Goal: Information Seeking & Learning: Learn about a topic

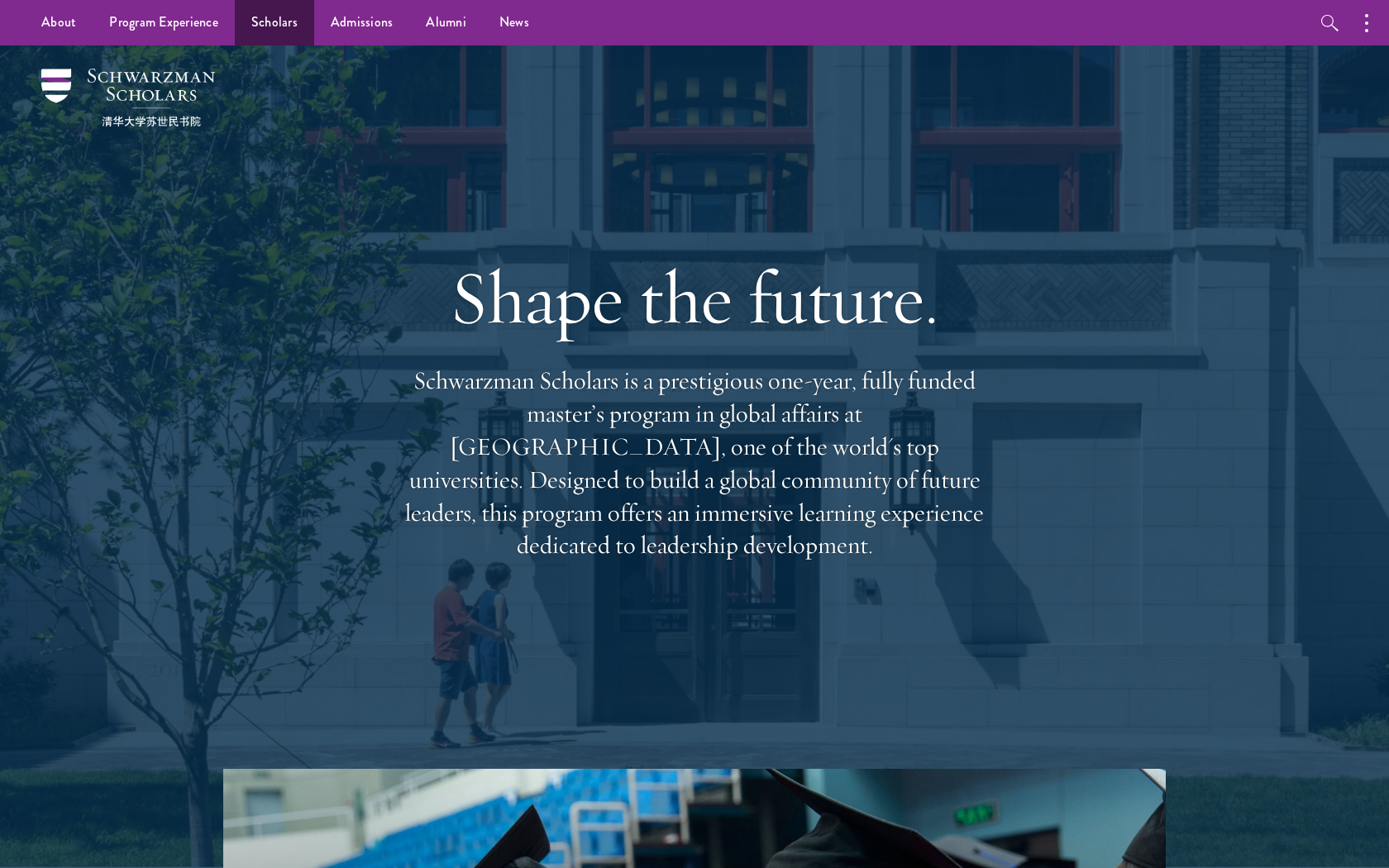
click at [277, 28] on link "Scholars" at bounding box center [274, 23] width 80 height 46
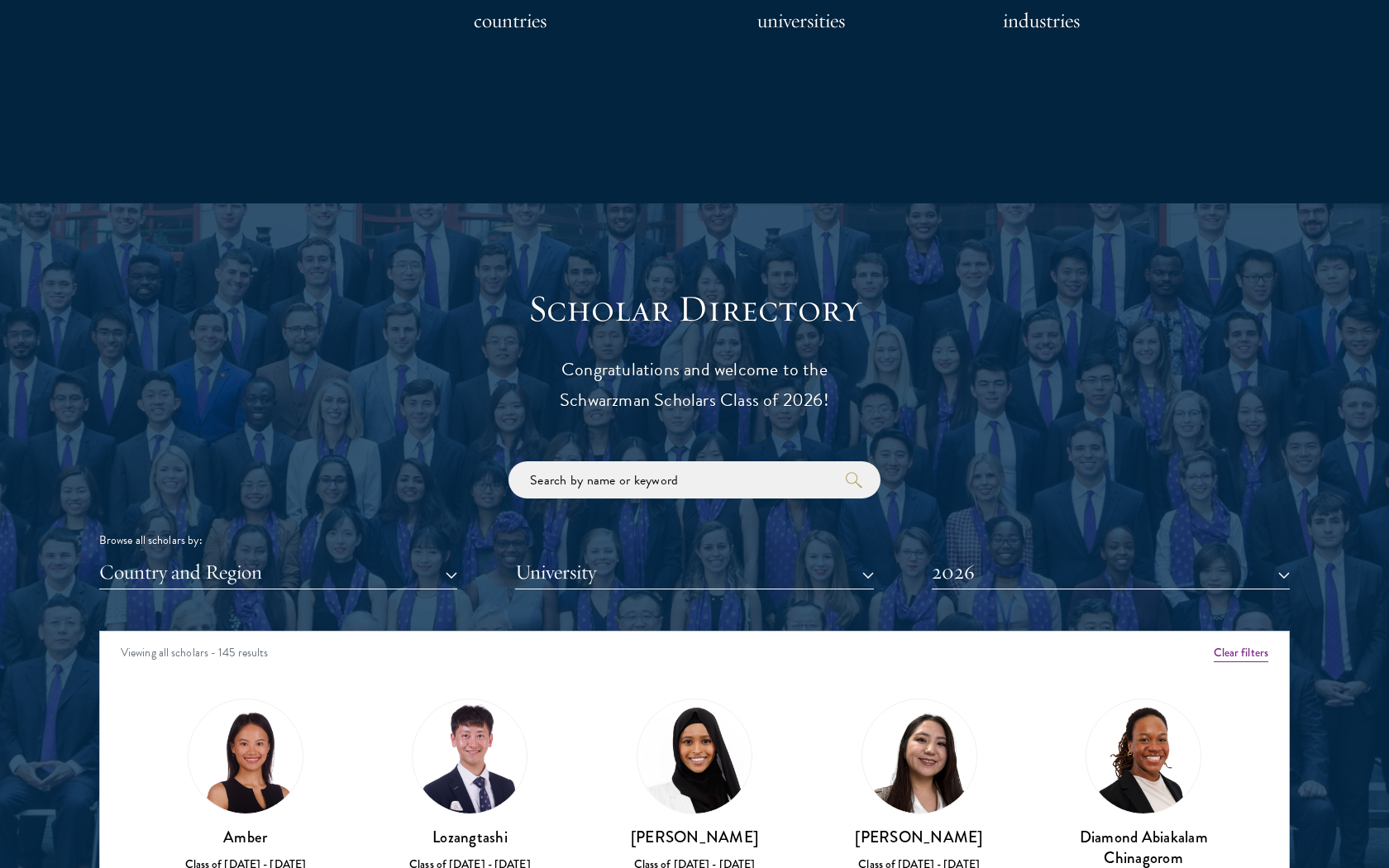
scroll to position [301, 0]
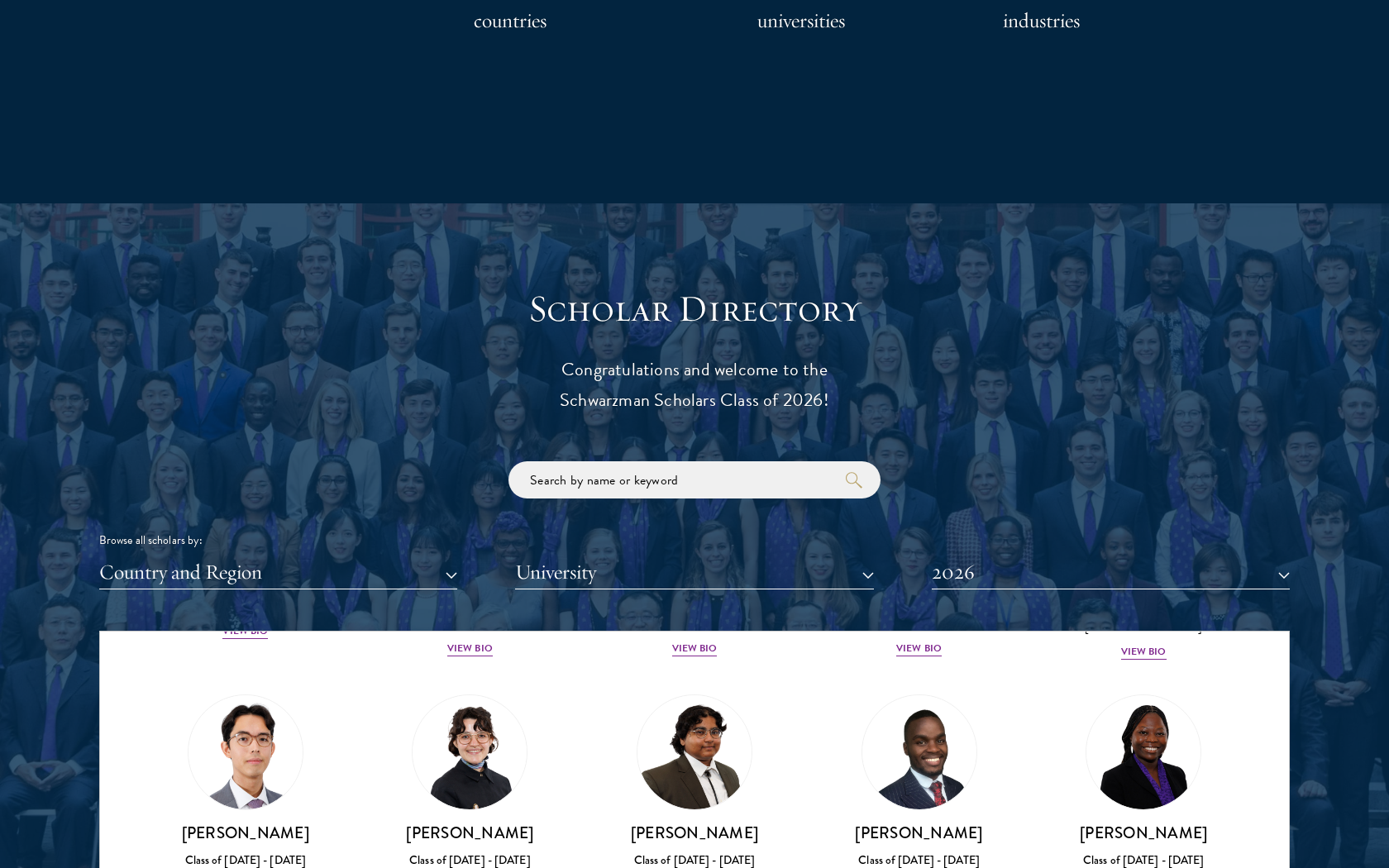
click at [603, 556] on button "University" at bounding box center [694, 573] width 358 height 34
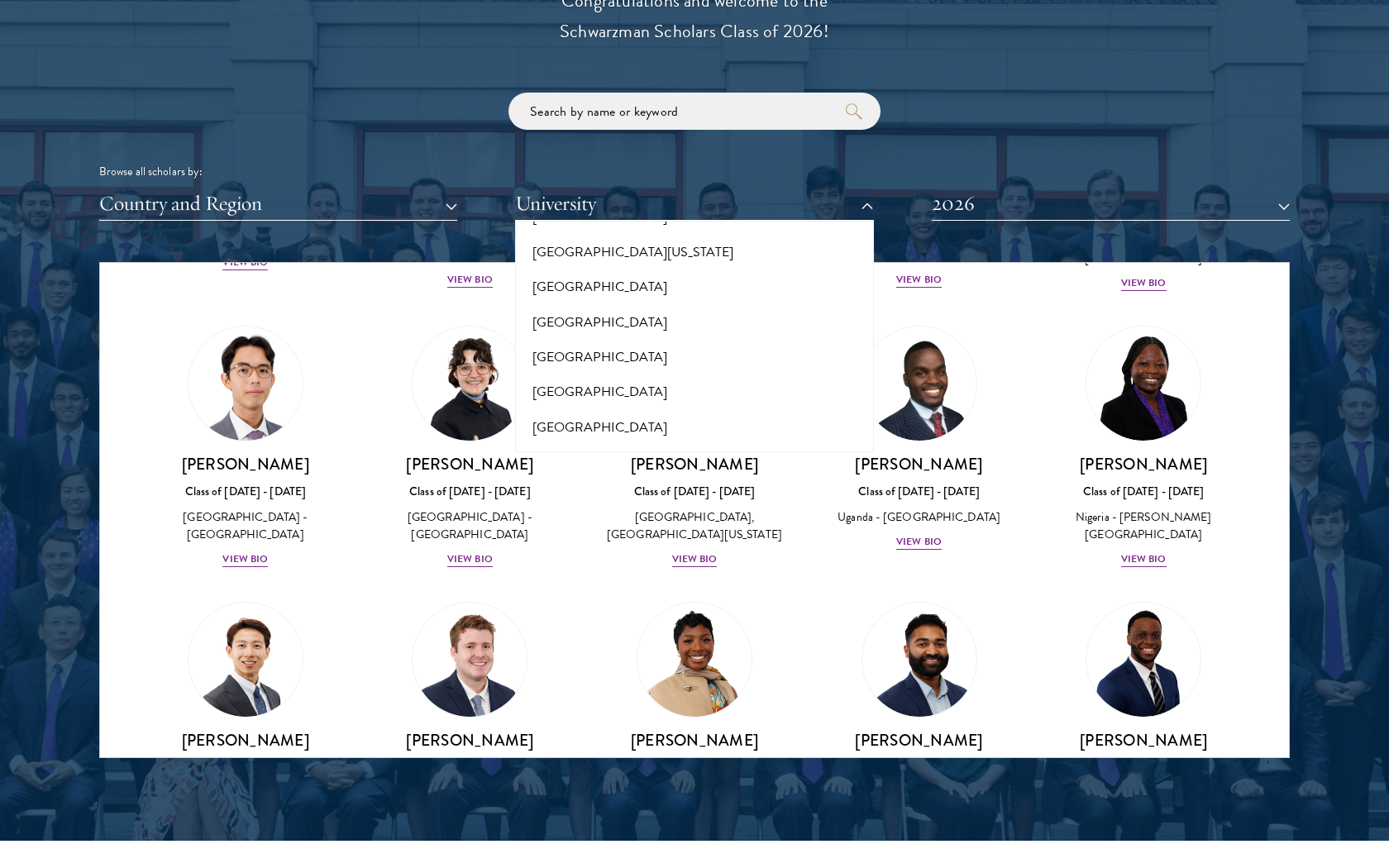
scroll to position [14996, 0]
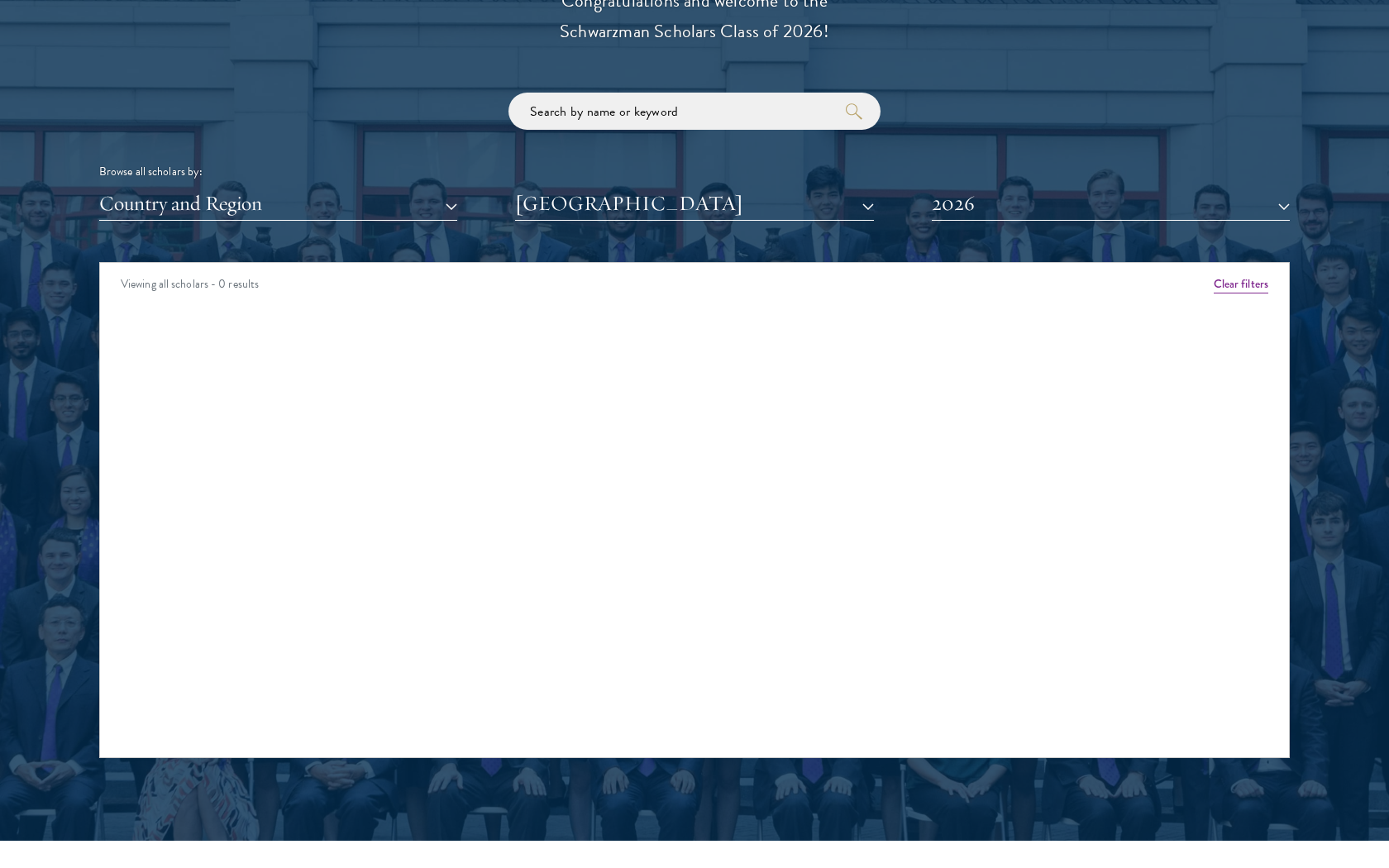
click at [1015, 213] on button "2026" at bounding box center [1111, 203] width 358 height 34
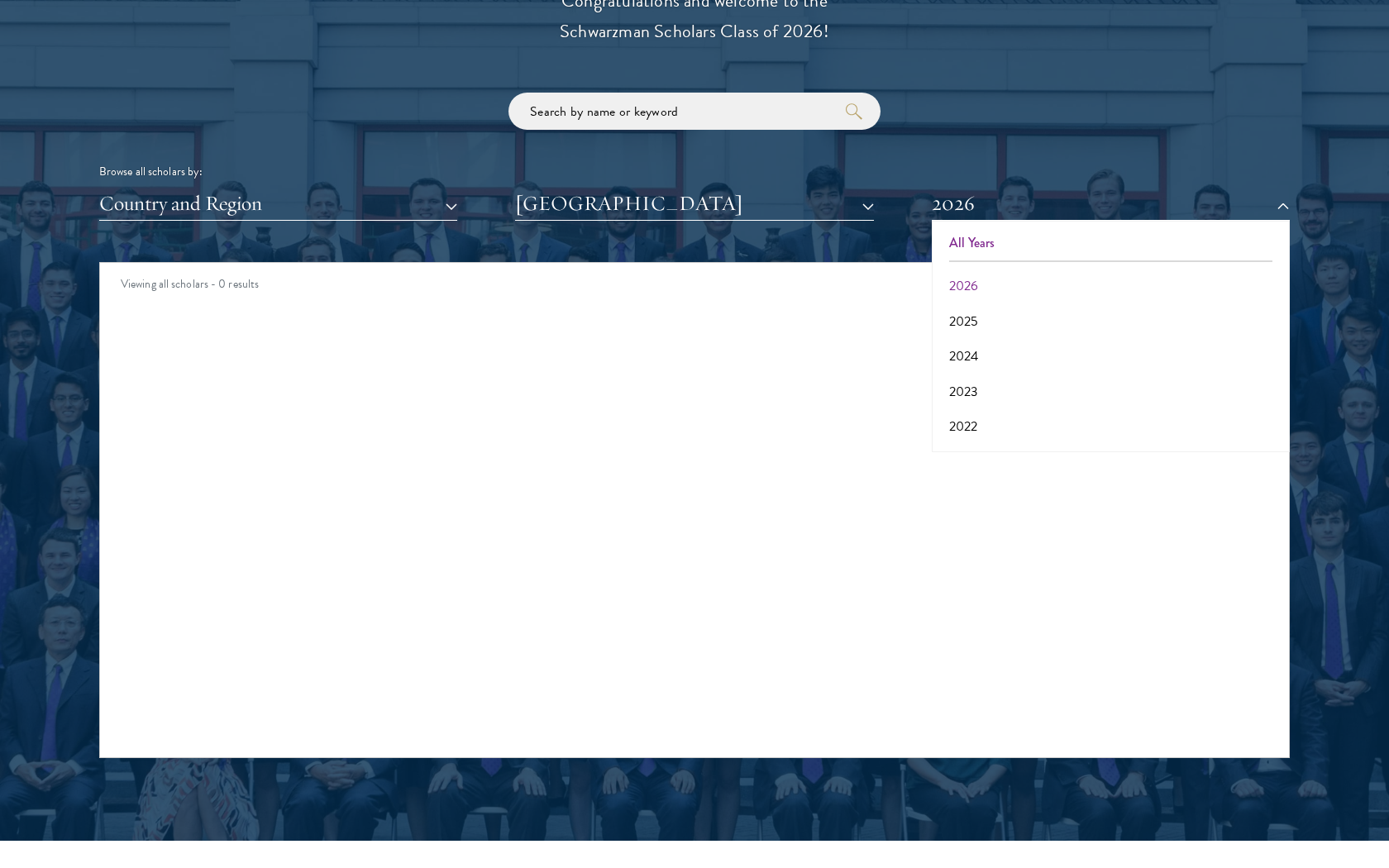
click at [977, 236] on button "All Years" at bounding box center [1110, 243] width 348 height 35
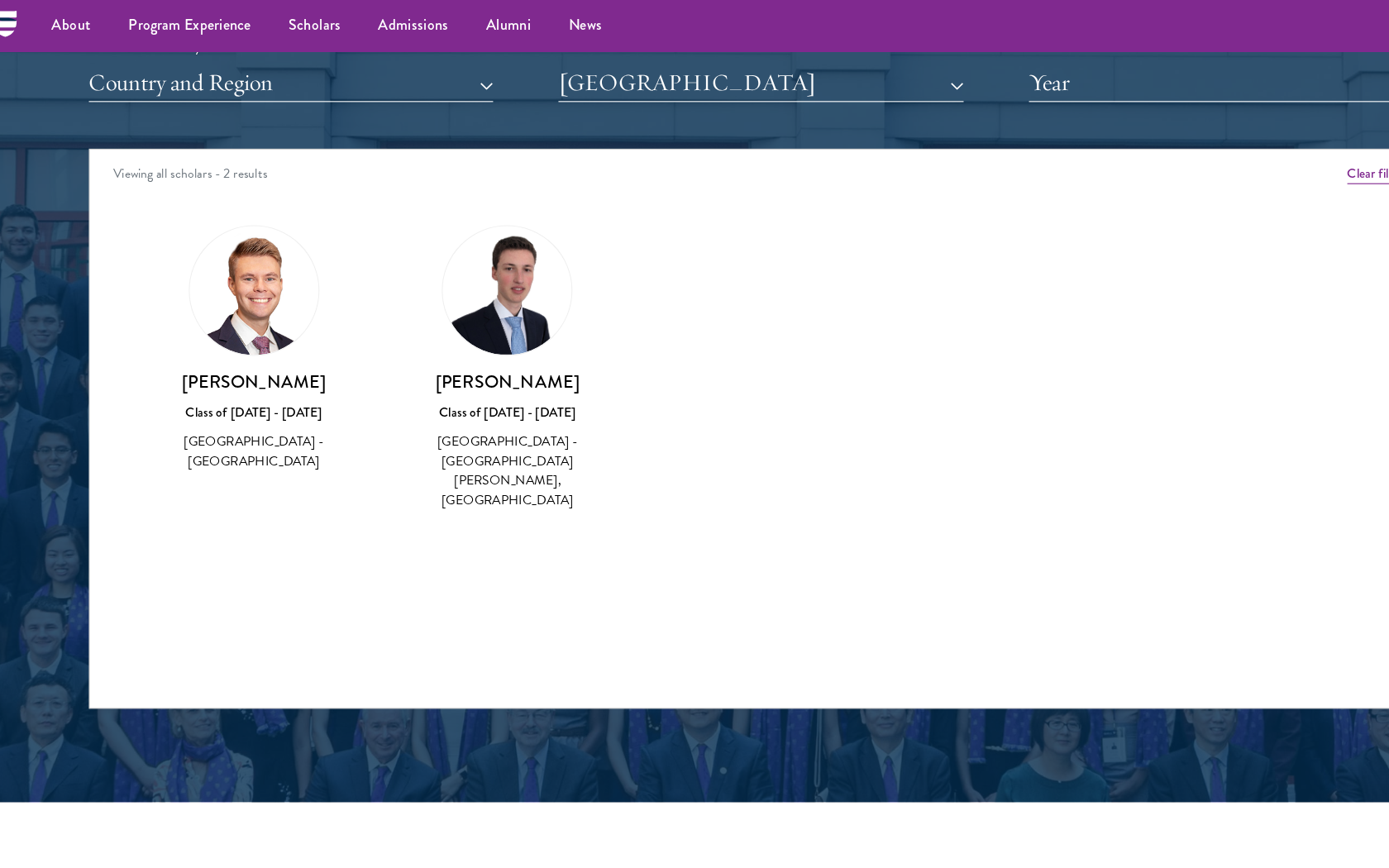
scroll to position [2037, 0]
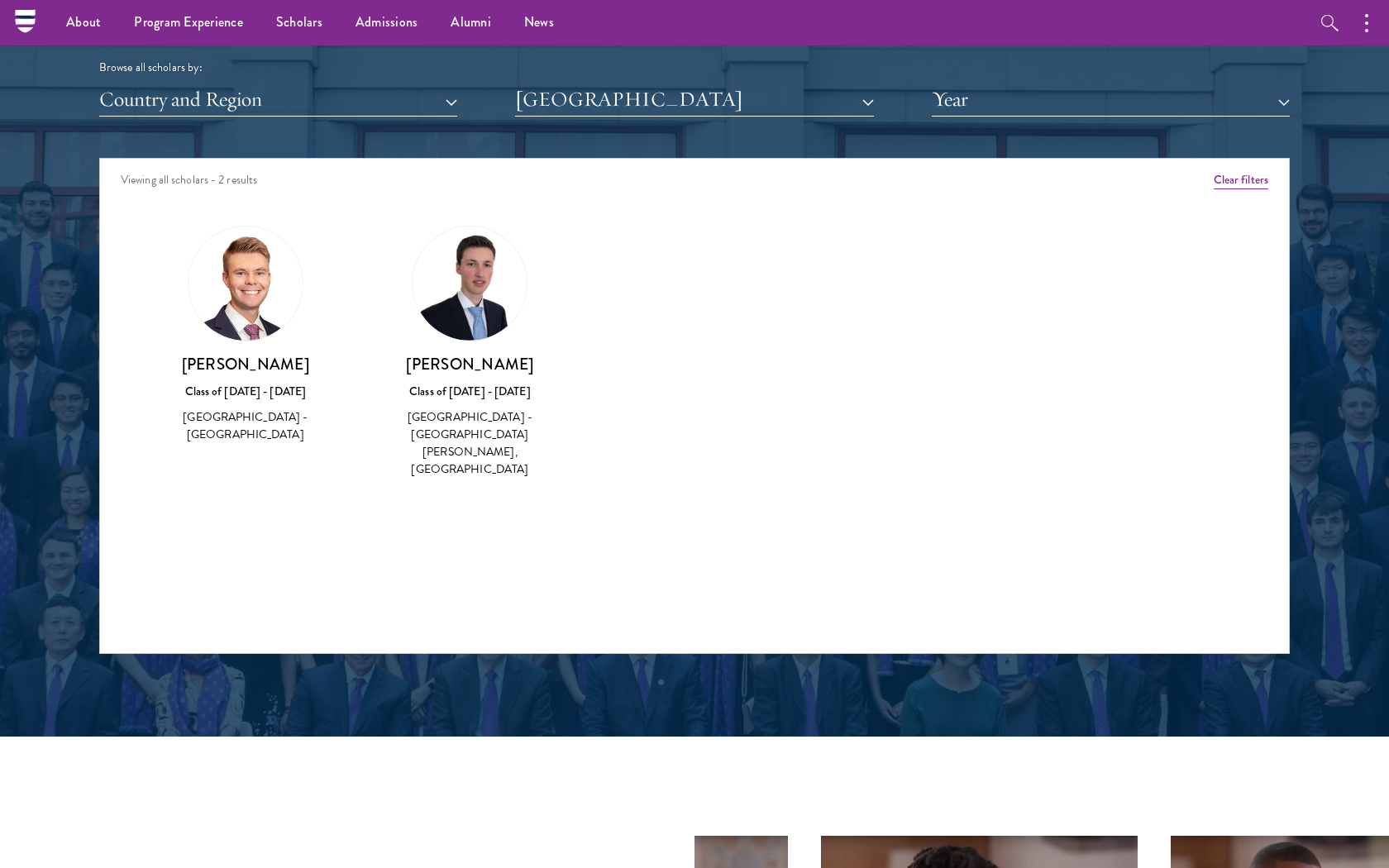
click at [578, 112] on div "Scholar Directory Congratulations and welcome to the Schwarzman Scholars Class …" at bounding box center [694, 233] width 1191 height 841
click at [586, 102] on button "[GEOGRAPHIC_DATA]" at bounding box center [694, 99] width 358 height 34
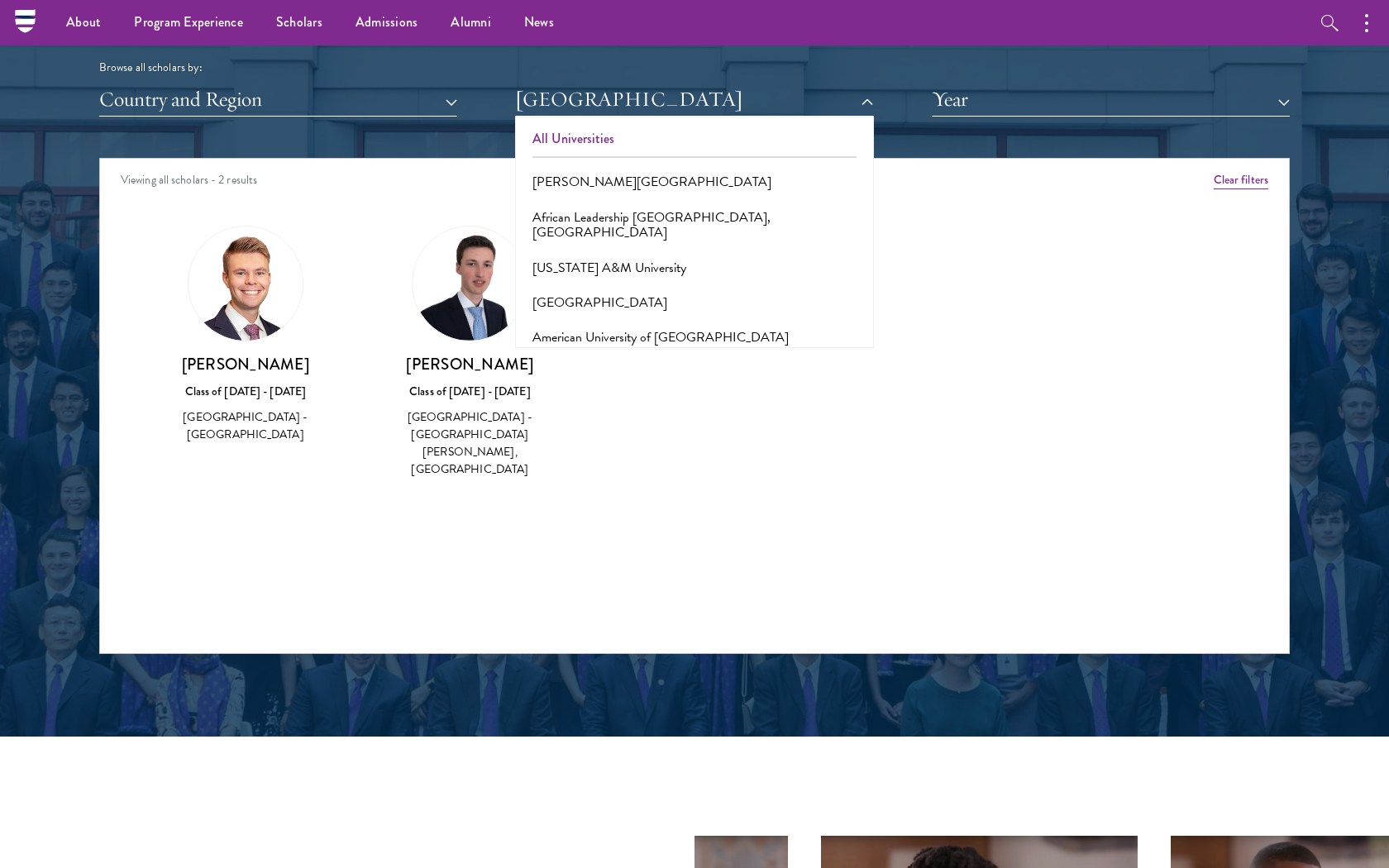
scroll to position [0, 0]
click at [572, 132] on button "All Universities" at bounding box center [694, 139] width 348 height 35
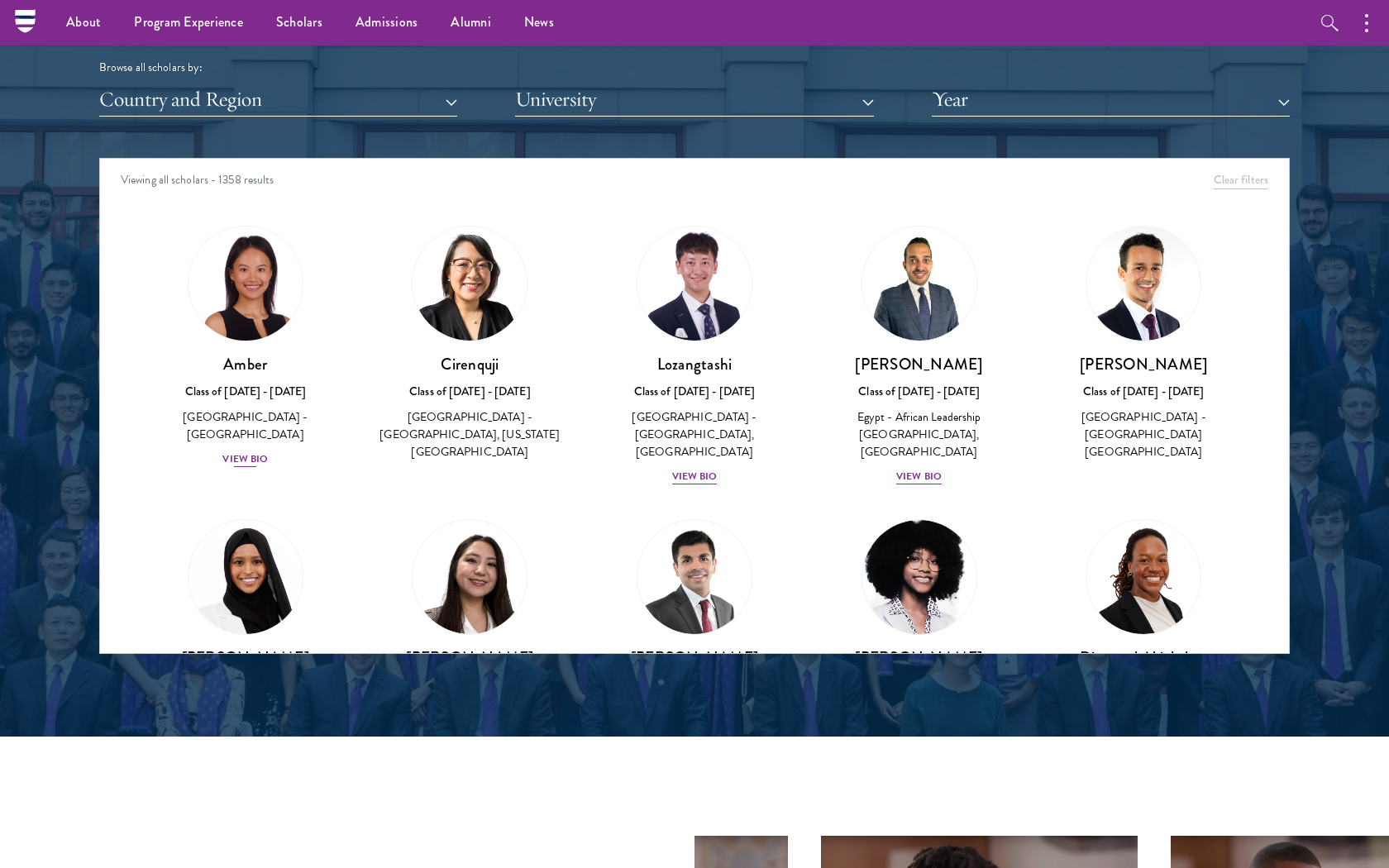
click at [239, 452] on div "View Bio" at bounding box center [246, 459] width 46 height 16
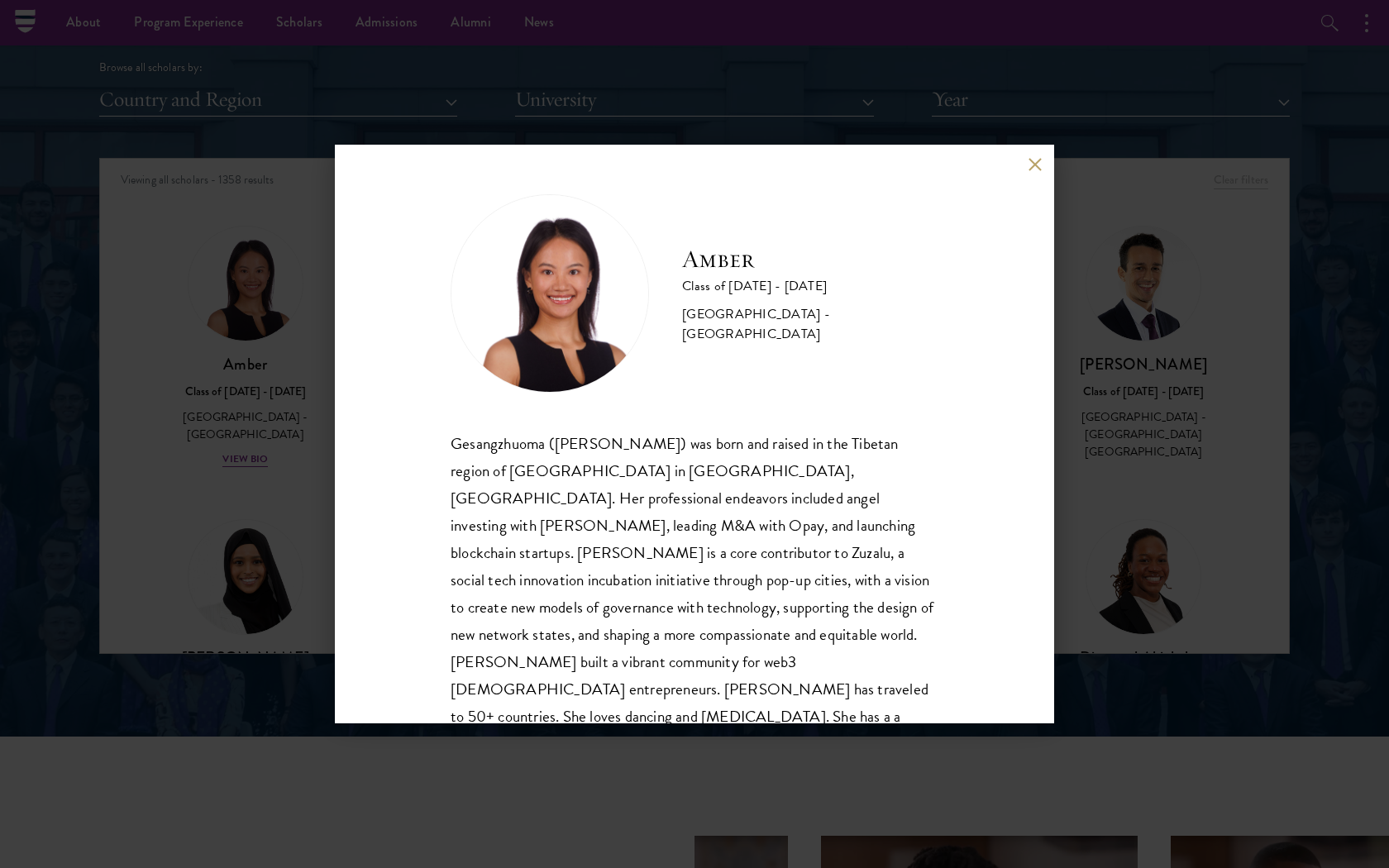
click at [483, 442] on div "Gesangzhuoma ([PERSON_NAME]) was born and raised in the Tibetan region of [GEOG…" at bounding box center [694, 607] width 488 height 355
copy div "Gesangzhuoma"
click at [1168, 554] on div "Amber Class of [DATE] - [DATE] [GEOGRAPHIC_DATA] - [GEOGRAPHIC_DATA] Gesangzhuo…" at bounding box center [694, 434] width 1389 height 868
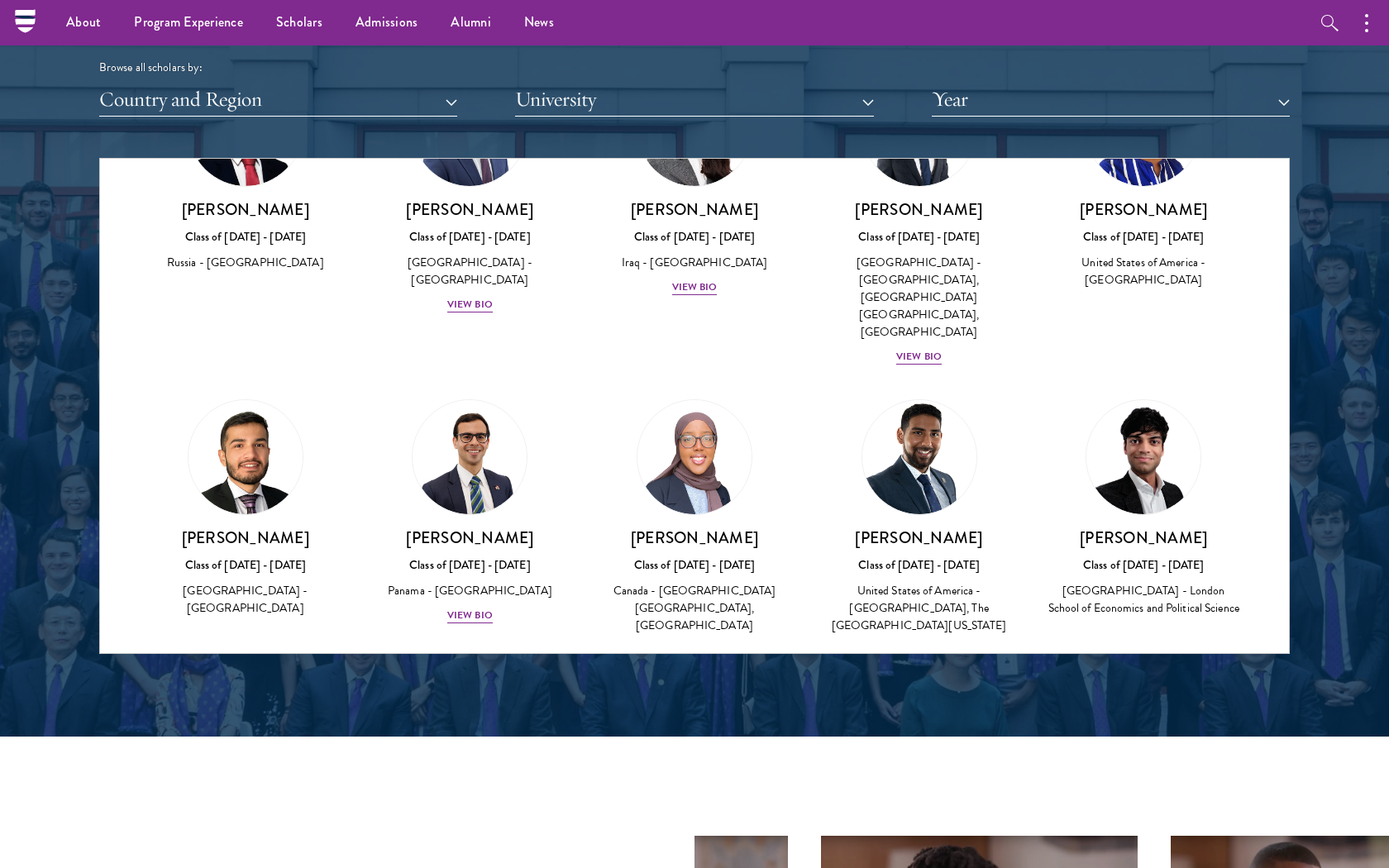
scroll to position [2329, 0]
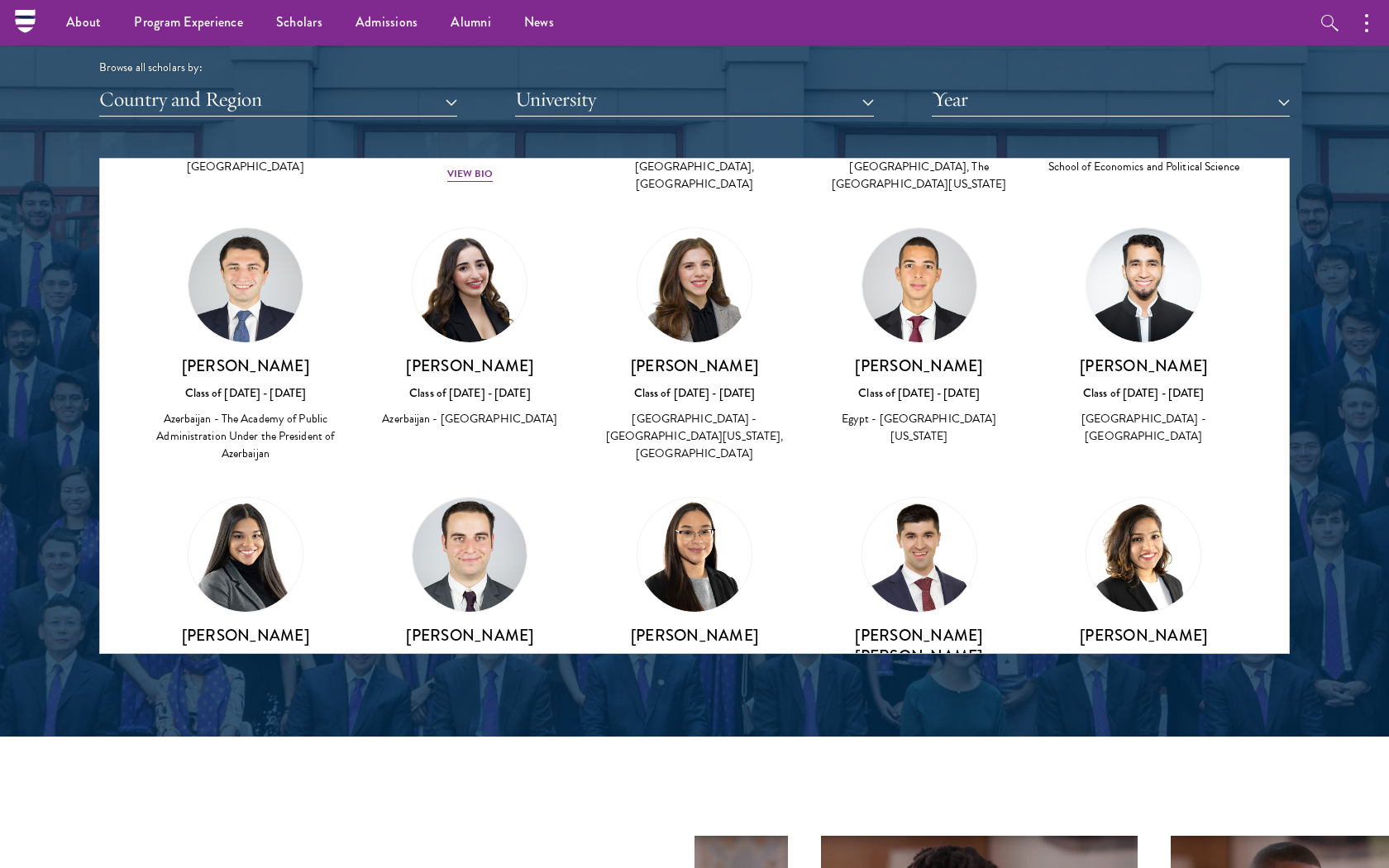
click at [579, 91] on button "University" at bounding box center [694, 99] width 358 height 34
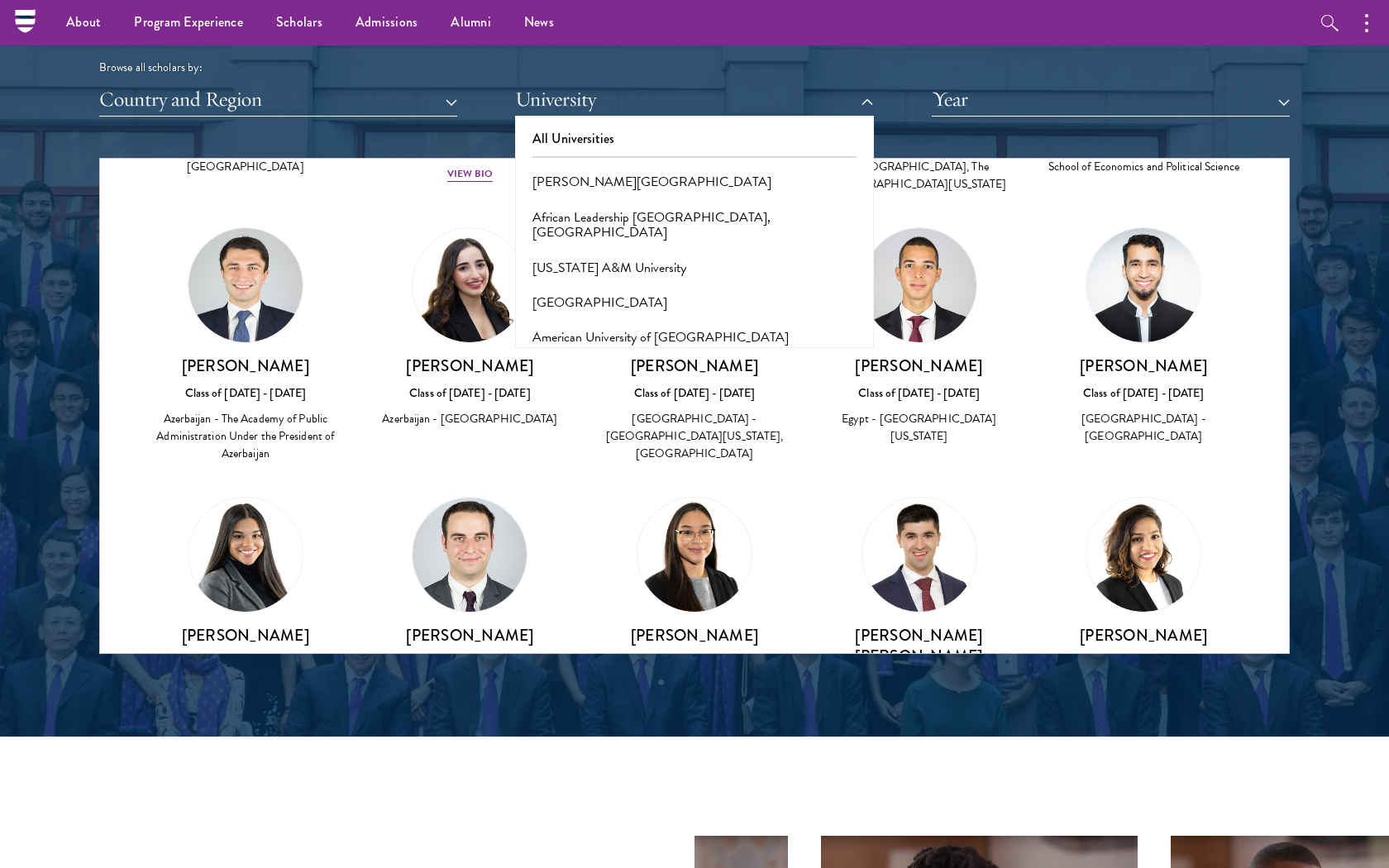
click at [338, 89] on button "Country and Region" at bounding box center [278, 99] width 358 height 34
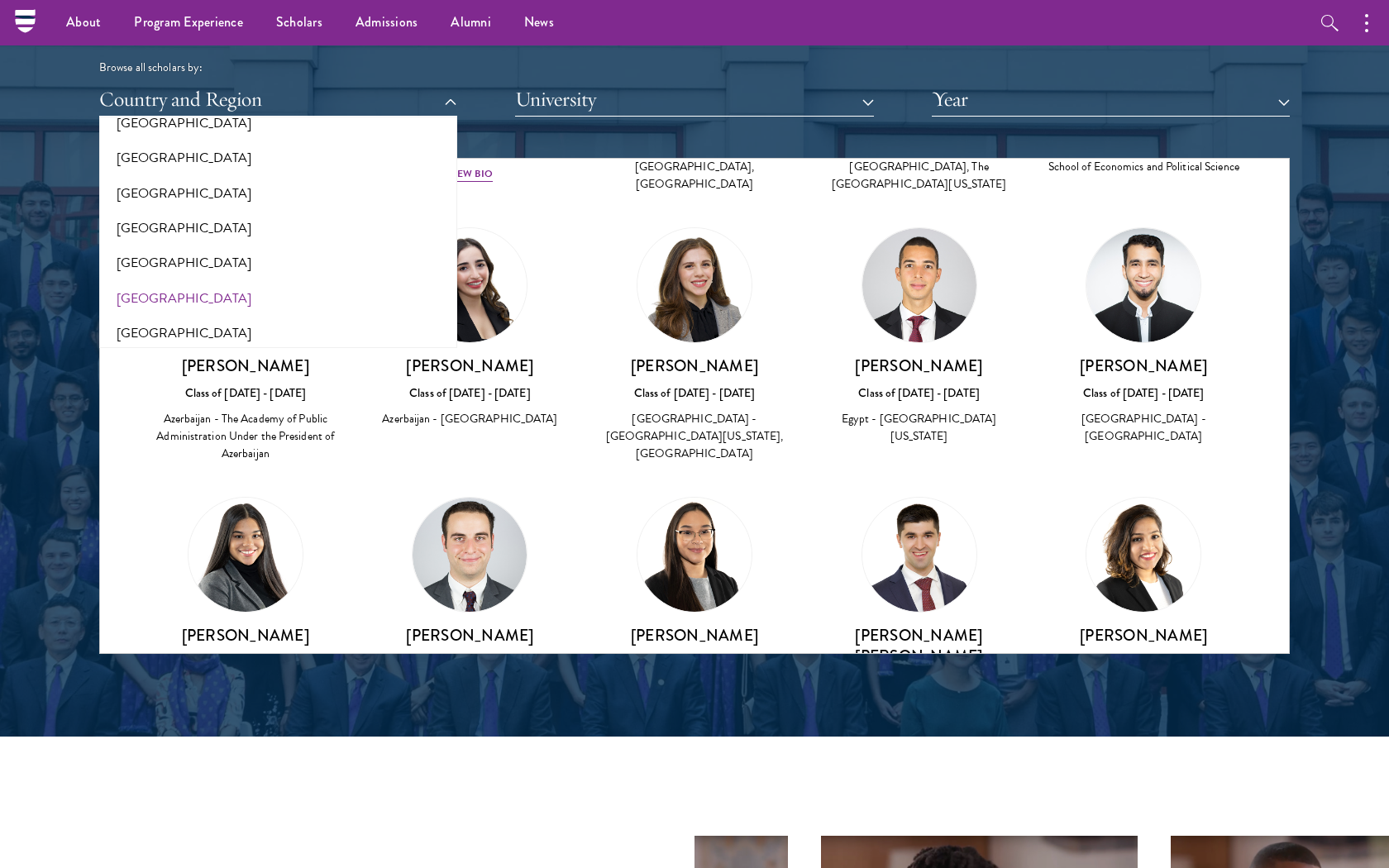
scroll to position [2966, 0]
click at [129, 247] on button "[GEOGRAPHIC_DATA]" at bounding box center [278, 265] width 348 height 35
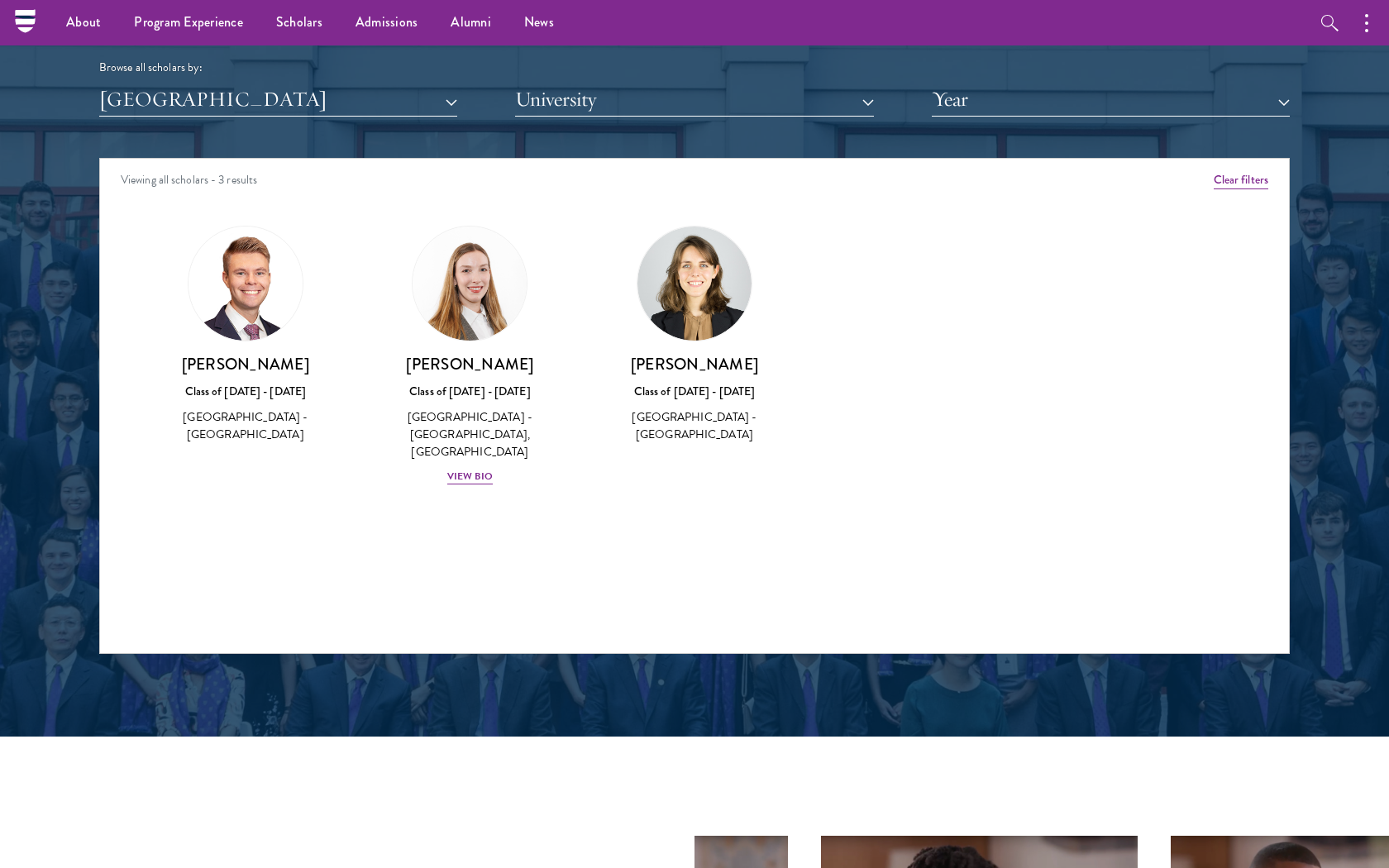
click at [215, 96] on button "[GEOGRAPHIC_DATA]" at bounding box center [278, 99] width 358 height 34
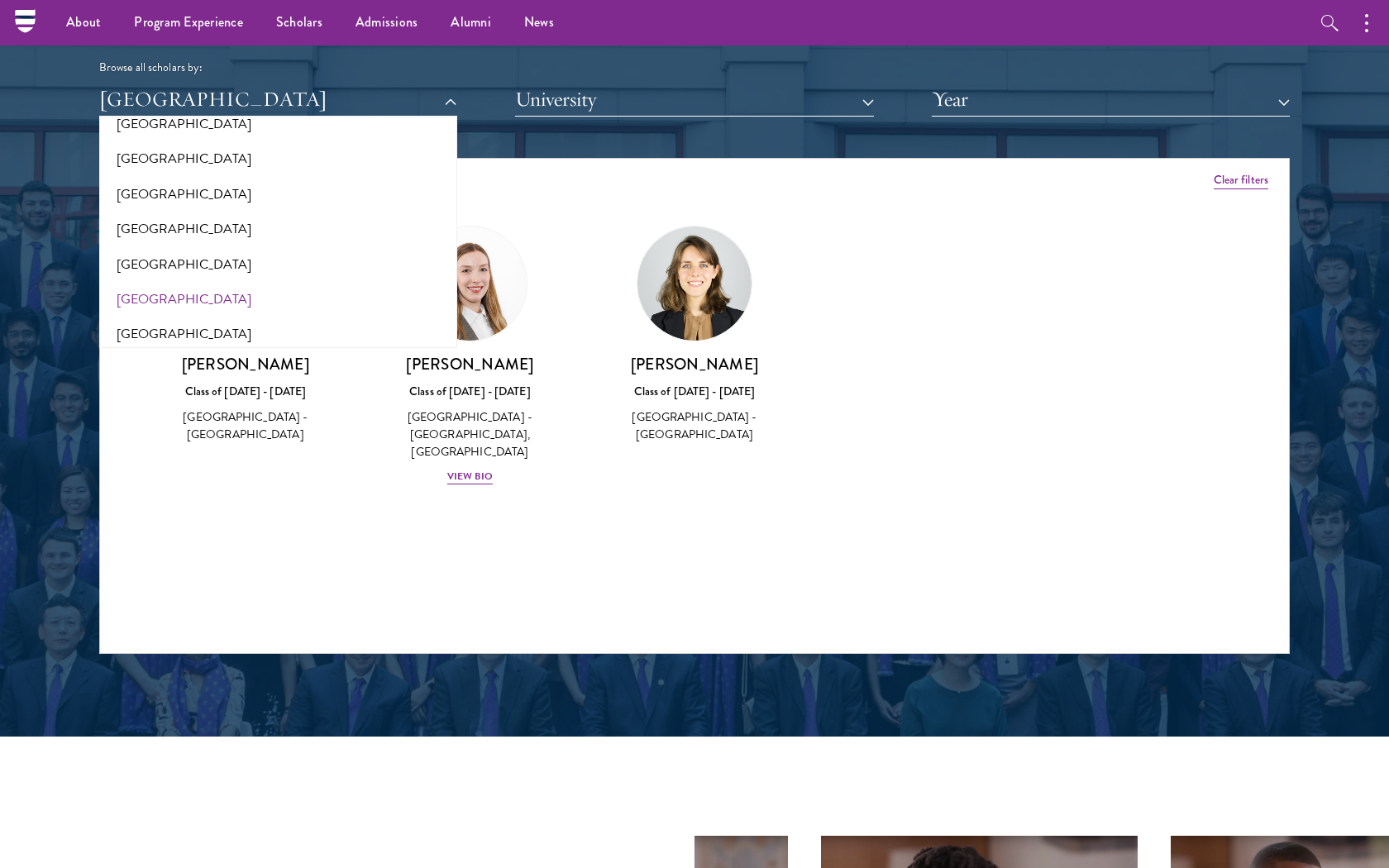
scroll to position [193, 0]
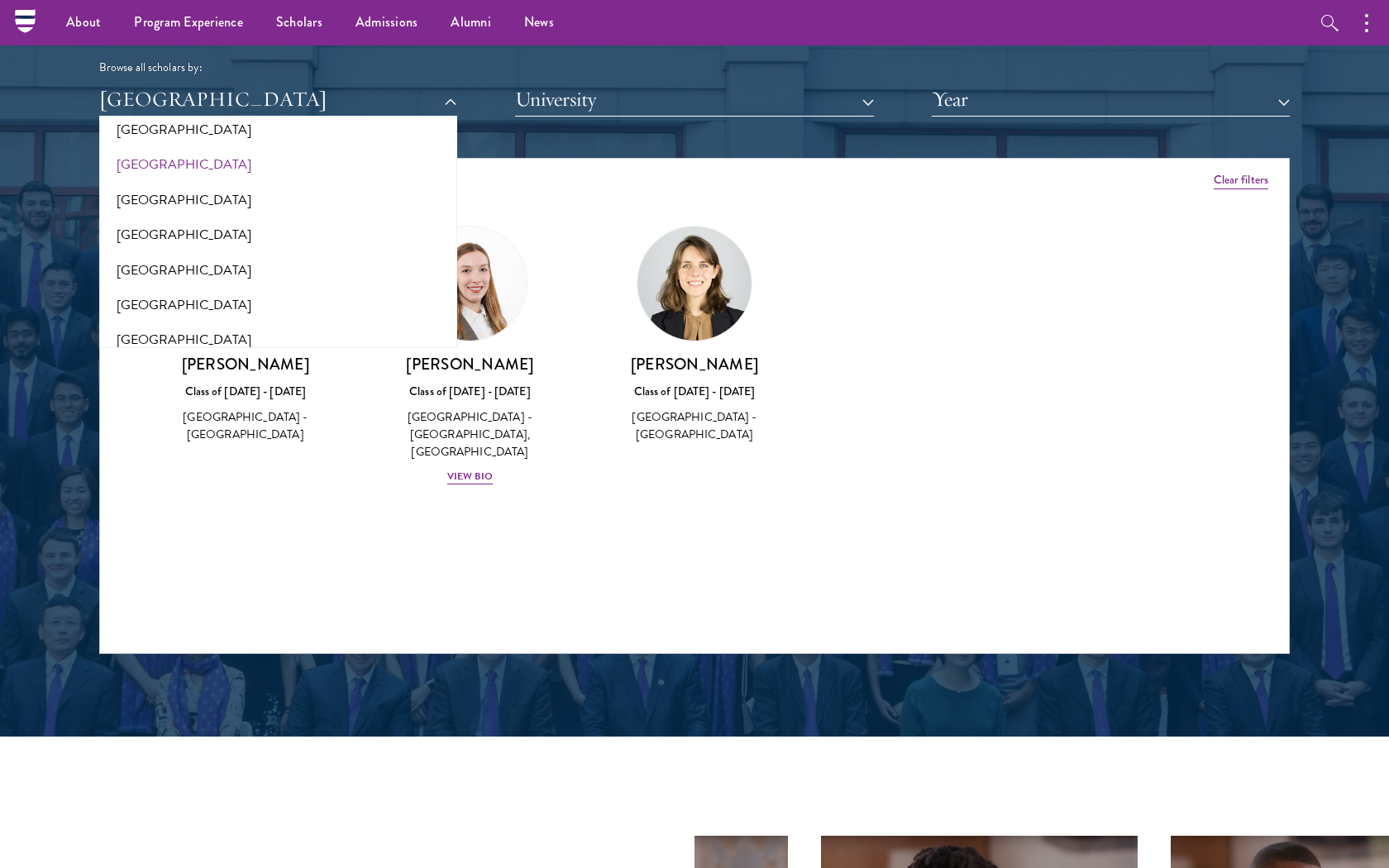
click at [130, 156] on button "[GEOGRAPHIC_DATA]" at bounding box center [278, 165] width 348 height 35
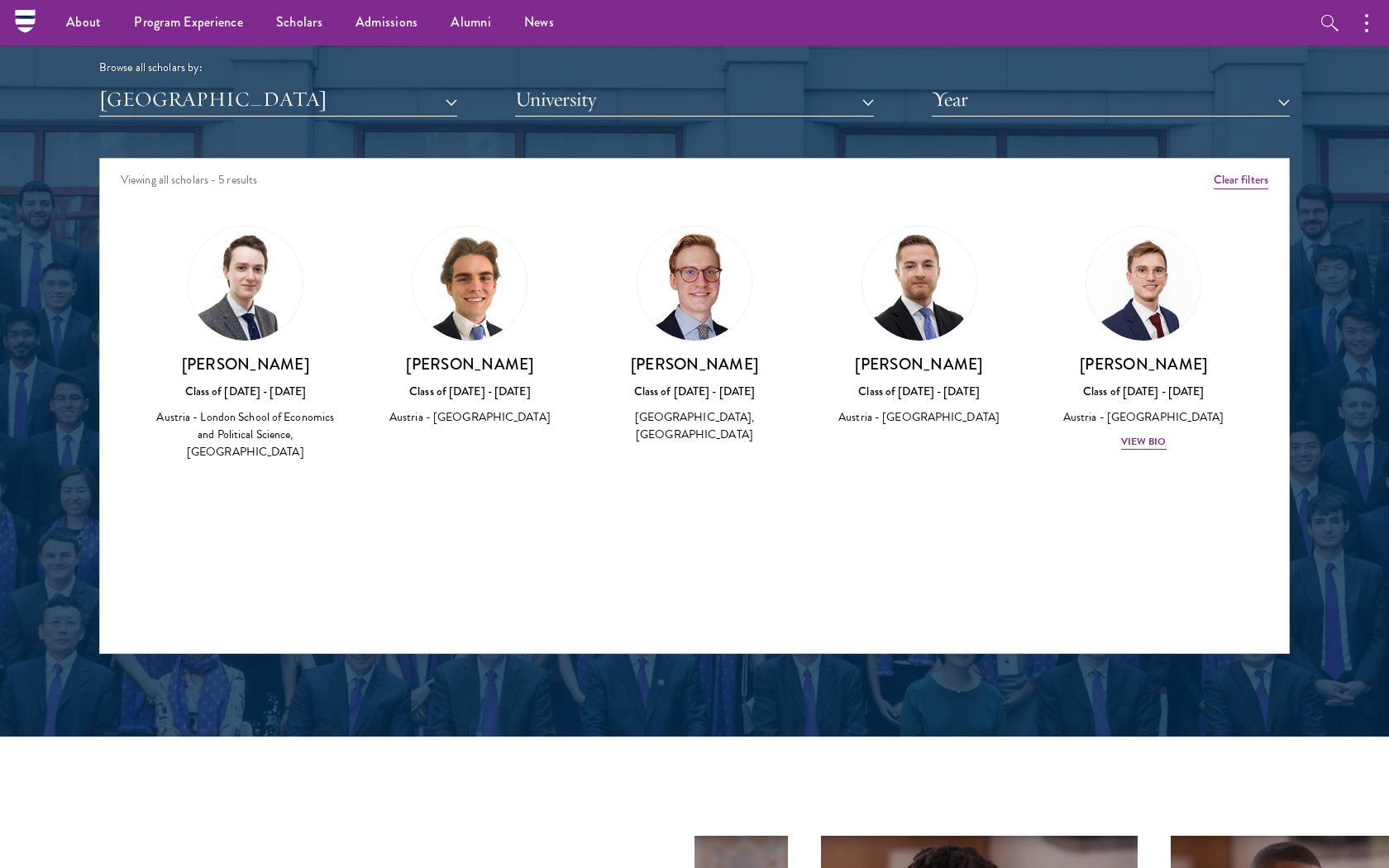
drag, startPoint x: 324, startPoint y: 361, endPoint x: 122, endPoint y: 361, distance: 202.0
click at [122, 361] on div "Amber Class of [DATE] - [DATE] [GEOGRAPHIC_DATA] - [GEOGRAPHIC_DATA] View Bio C…" at bounding box center [694, 359] width 1189 height 307
click at [751, 355] on h3 "[PERSON_NAME]" at bounding box center [694, 365] width 192 height 21
click at [354, 96] on button "[GEOGRAPHIC_DATA]" at bounding box center [278, 99] width 358 height 34
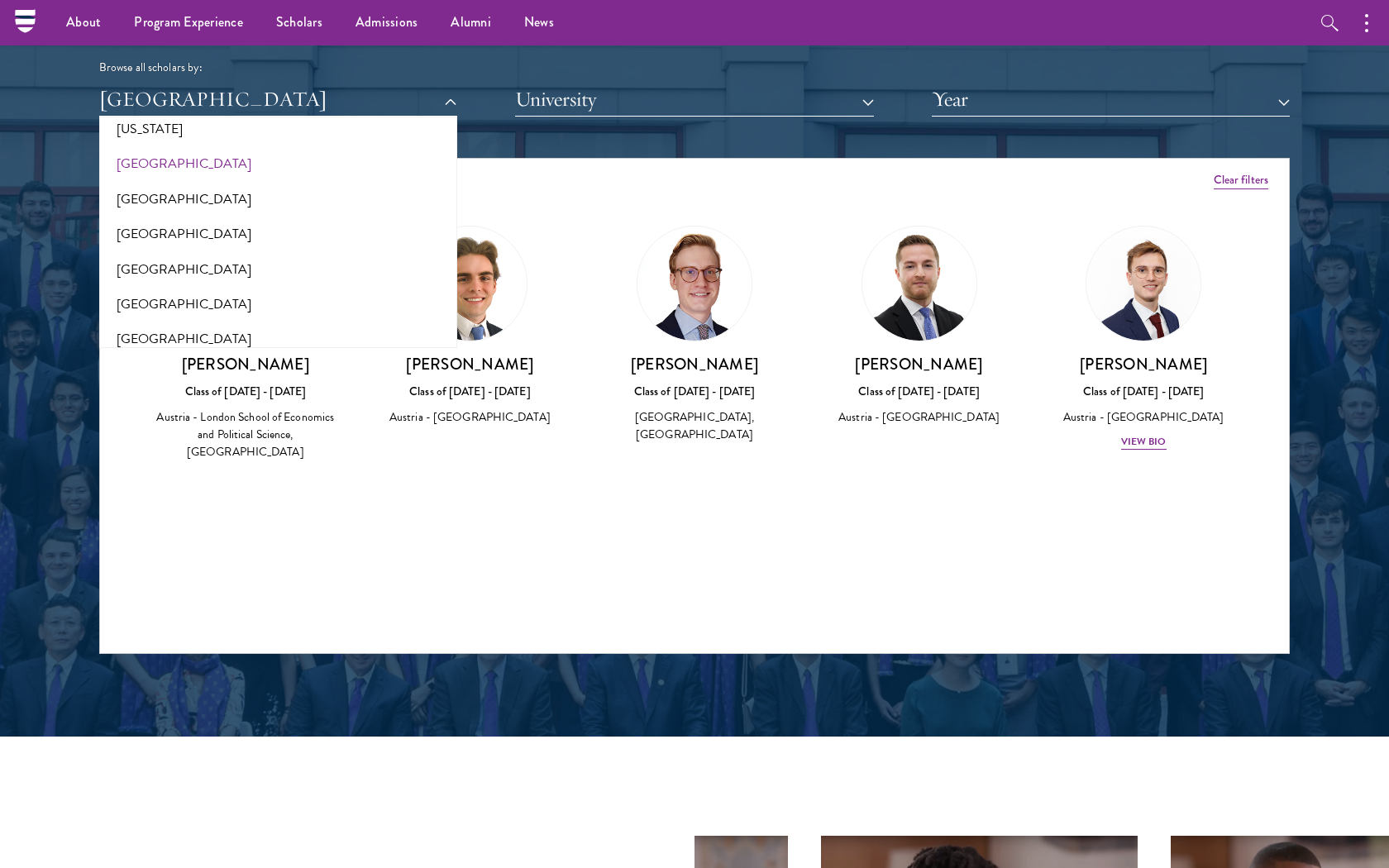
scroll to position [997, 0]
click at [150, 158] on button "[GEOGRAPHIC_DATA]" at bounding box center [278, 167] width 348 height 35
